Goal: Task Accomplishment & Management: Use online tool/utility

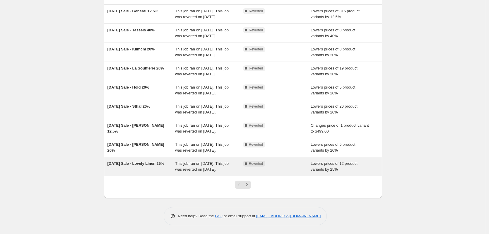
scroll to position [126, 0]
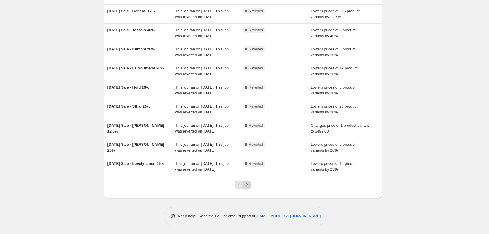
click at [249, 185] on icon "Next" at bounding box center [247, 184] width 6 height 6
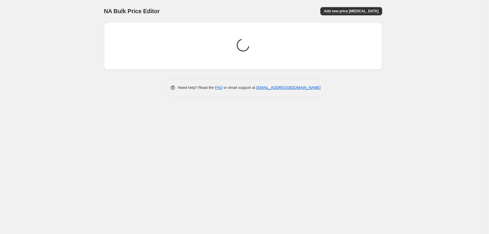
scroll to position [0, 0]
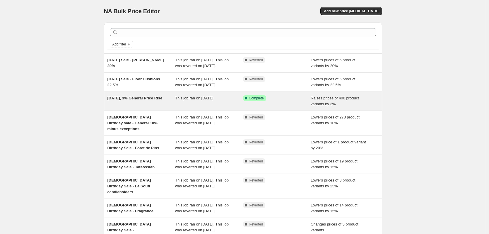
click at [207, 100] on span "This job ran on [DATE]." at bounding box center [194, 98] width 39 height 4
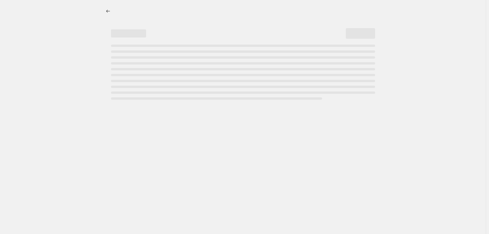
select select "percentage"
select select "product_status"
select select "inventory_quantity"
select select ">"
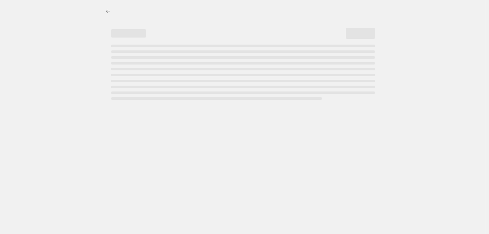
select select "collection"
select select "not_equal"
select select "tag"
select select "not_equal"
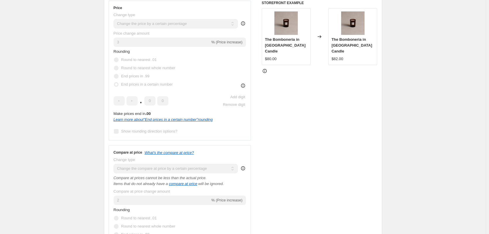
scroll to position [176, 0]
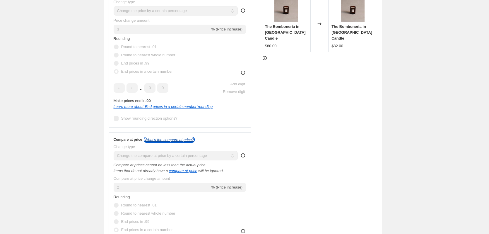
click at [157, 141] on icon "What's the compare at price?" at bounding box center [169, 139] width 49 height 4
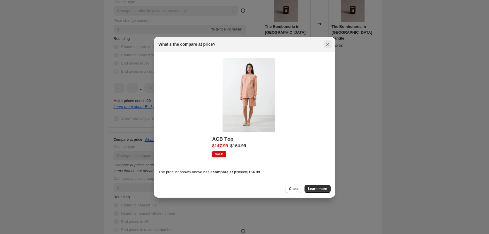
click at [326, 44] on icon "Close" at bounding box center [328, 44] width 6 height 6
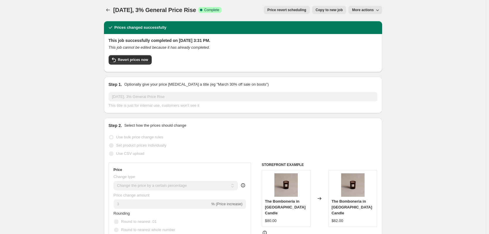
scroll to position [0, 0]
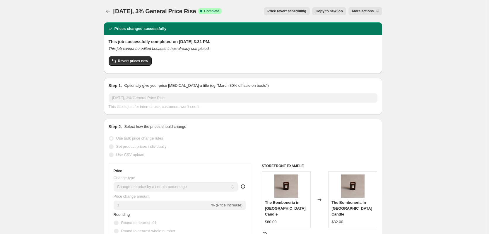
click at [324, 12] on span "Copy to new job" at bounding box center [329, 11] width 27 height 5
select select "percentage"
select select "product_status"
select select "inventory_quantity"
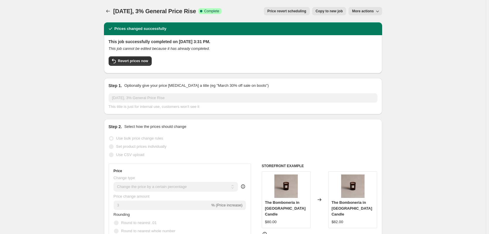
select select ">"
select select "collection"
select select "not_equal"
select select "tag"
select select "not_equal"
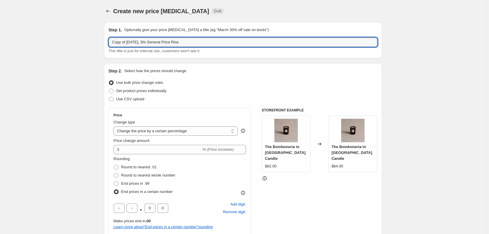
drag, startPoint x: 138, startPoint y: 42, endPoint x: 64, endPoint y: 40, distance: 74.1
click at [150, 42] on input "[DATE], 3% General Price Rise" at bounding box center [243, 41] width 269 height 9
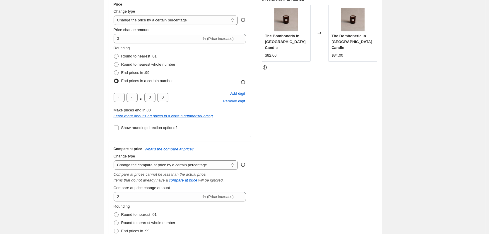
scroll to position [146, 0]
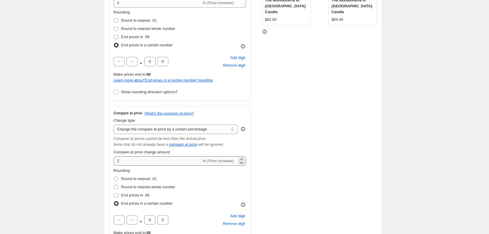
type input "[DATE], 3% General Price Rise"
click at [130, 162] on input "2" at bounding box center [158, 160] width 88 height 9
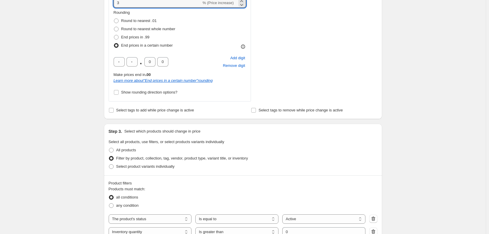
scroll to position [322, 0]
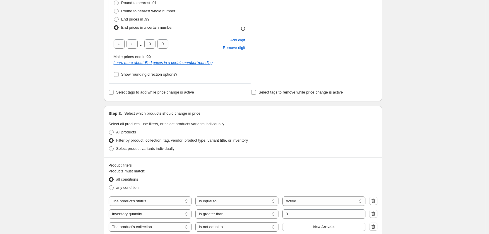
type input "3"
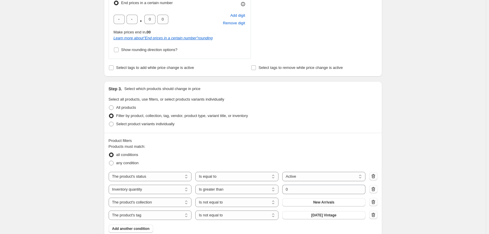
scroll to position [381, 0]
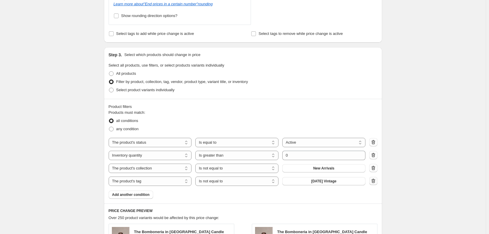
click at [375, 182] on icon "button" at bounding box center [373, 181] width 6 height 6
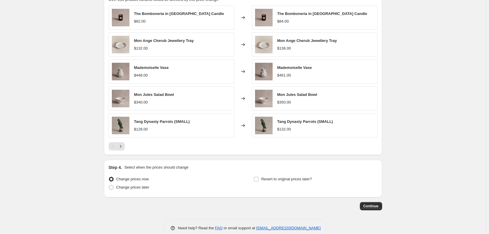
scroll to position [598, 0]
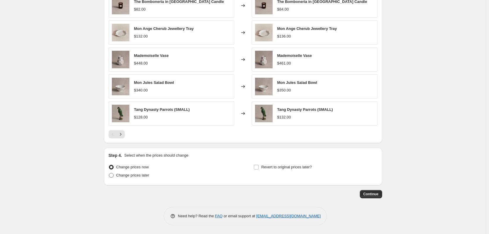
click at [137, 175] on span "Change prices later" at bounding box center [132, 175] width 33 height 4
click at [109, 173] on input "Change prices later" at bounding box center [109, 173] width 0 height 0
radio input "true"
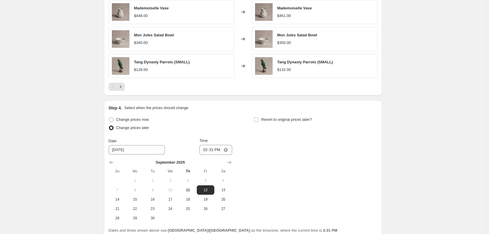
scroll to position [656, 0]
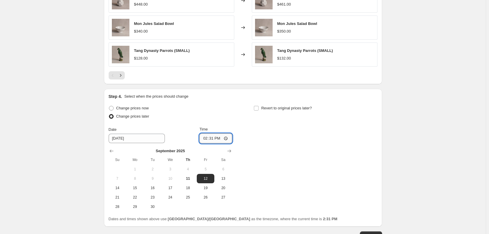
click at [219, 139] on input "14:31" at bounding box center [215, 138] width 33 height 10
click at [227, 140] on input "14:31" at bounding box center [215, 138] width 33 height 10
type input "02:31"
click at [224, 122] on div "Change prices now Change prices later Date [DATE] Time 02:31 [DATE] Su Mo Tu We…" at bounding box center [171, 157] width 124 height 107
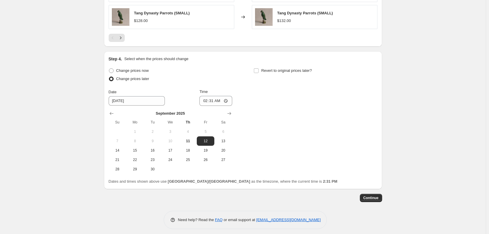
scroll to position [698, 0]
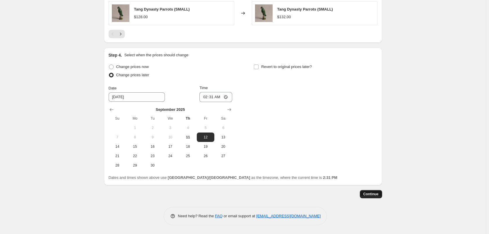
click at [375, 194] on span "Continue" at bounding box center [370, 193] width 15 height 5
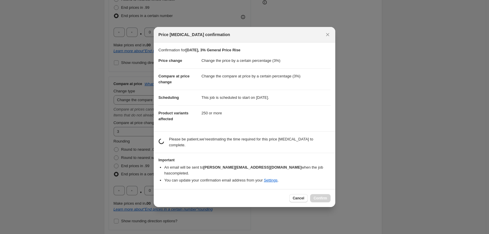
scroll to position [0, 0]
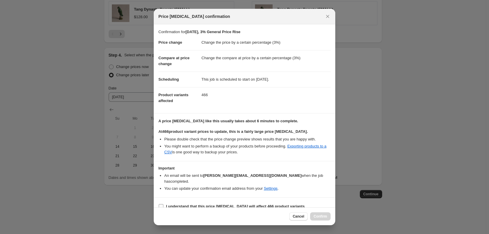
click at [164, 202] on label "I understand that this price [MEDICAL_DATA] will affect 466 product variants" at bounding box center [231, 206] width 146 height 8
click at [163, 204] on input "I understand that this price [MEDICAL_DATA] will affect 466 product variants" at bounding box center [161, 206] width 5 height 5
checkbox input "true"
click at [321, 216] on span "Confirm" at bounding box center [320, 216] width 13 height 5
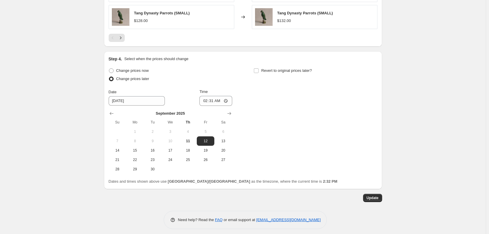
scroll to position [734, 0]
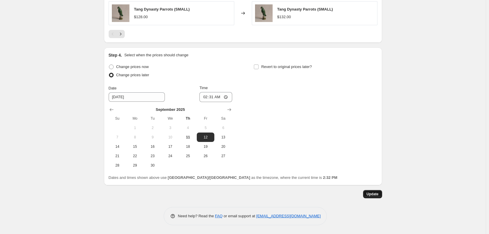
click at [373, 195] on span "Update" at bounding box center [372, 193] width 12 height 5
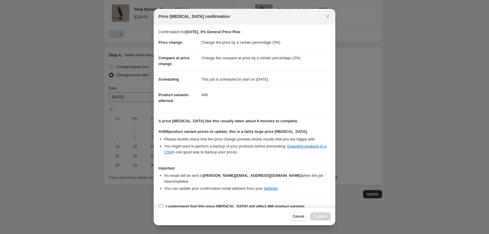
click at [168, 204] on b "I understand that this price [MEDICAL_DATA] will affect 466 product variants" at bounding box center [235, 206] width 138 height 4
click at [163, 204] on input "I understand that this price [MEDICAL_DATA] will affect 466 product variants" at bounding box center [161, 206] width 5 height 5
checkbox input "true"
click at [323, 213] on button "Confirm" at bounding box center [320, 216] width 20 height 8
